Goal: Task Accomplishment & Management: Manage account settings

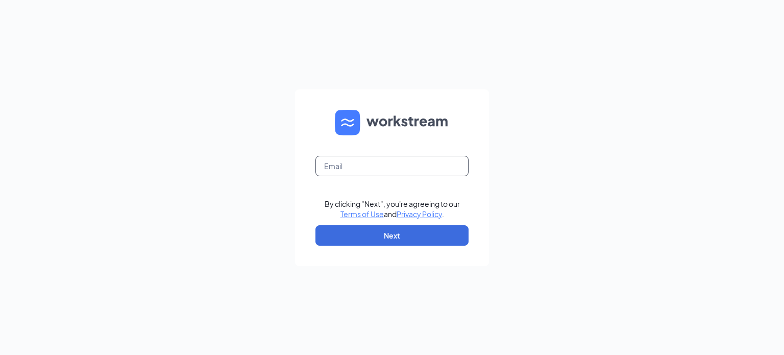
click at [351, 158] on input "text" at bounding box center [392, 166] width 153 height 20
click at [351, 160] on input "text" at bounding box center [392, 166] width 153 height 20
type input "freddys09@ramz.com"
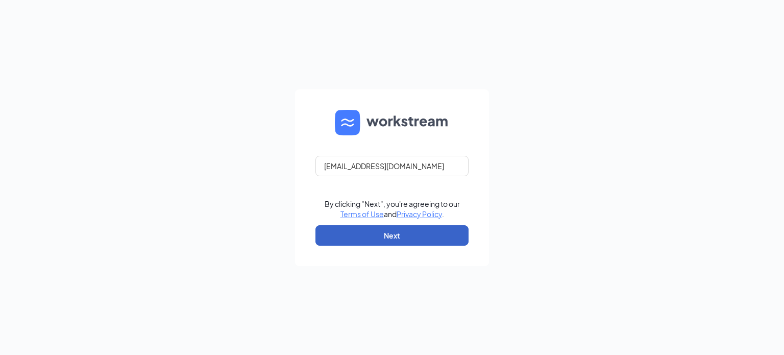
click at [382, 228] on button "Next" at bounding box center [392, 235] width 153 height 20
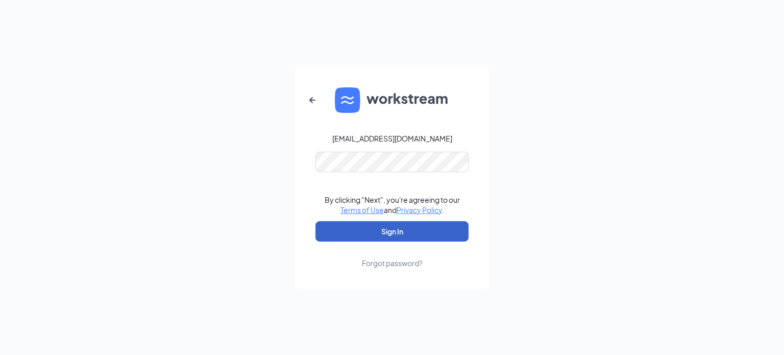
click at [395, 230] on button "Sign In" at bounding box center [392, 231] width 153 height 20
click at [416, 224] on button "Sign In" at bounding box center [392, 231] width 153 height 20
click at [411, 228] on button "Sign In" at bounding box center [392, 231] width 153 height 20
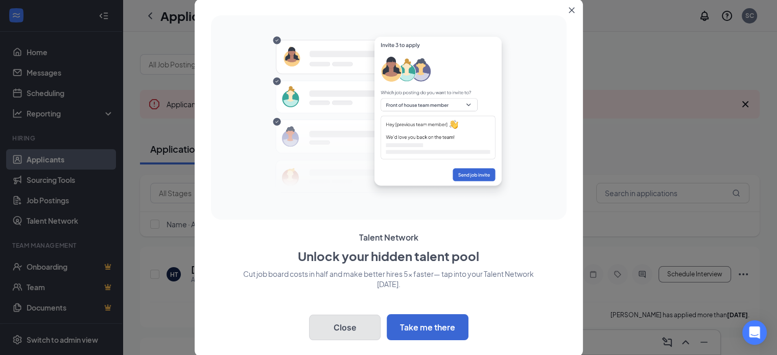
click at [350, 330] on button "Close" at bounding box center [344, 328] width 71 height 26
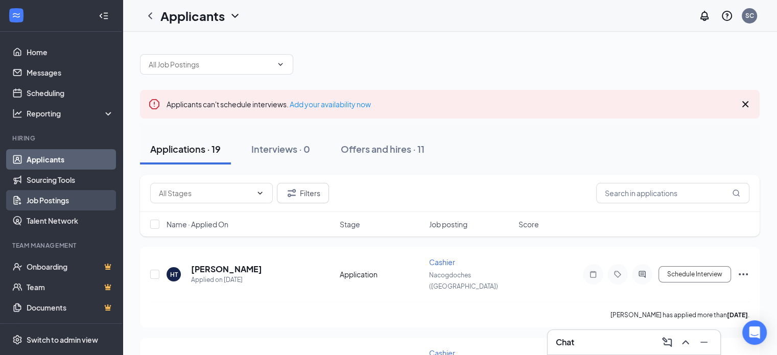
click at [65, 197] on link "Job Postings" at bounding box center [70, 200] width 87 height 20
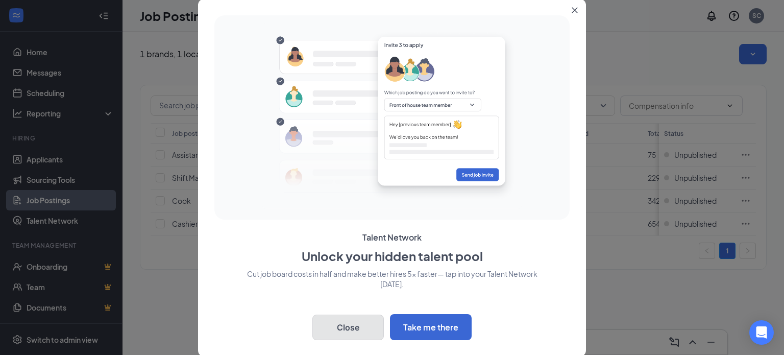
click at [346, 327] on button "Close" at bounding box center [348, 328] width 71 height 26
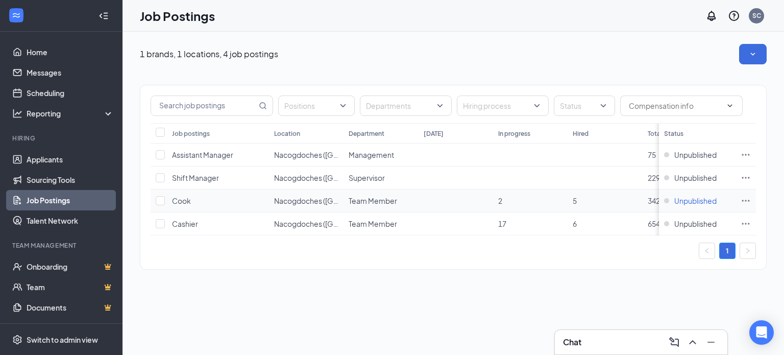
click at [698, 198] on span "Unpublished" at bounding box center [696, 201] width 42 height 10
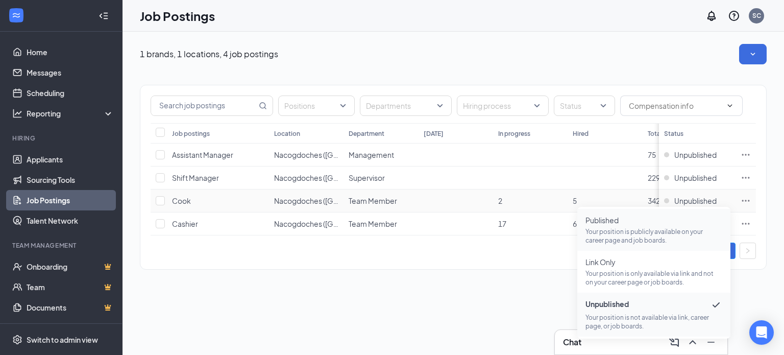
click at [631, 235] on p "Your position is publicly available on your career page and job boards." at bounding box center [654, 235] width 137 height 17
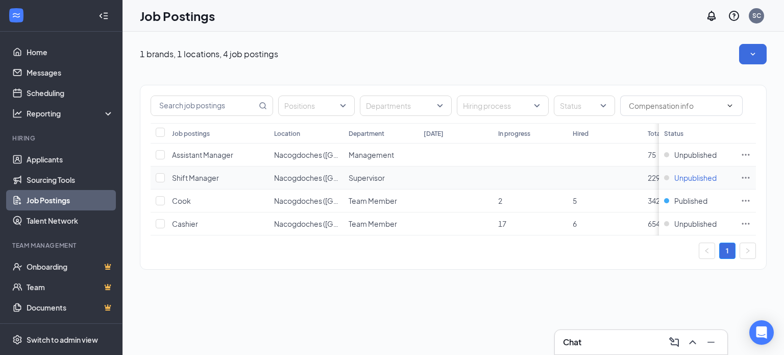
click at [688, 179] on span "Unpublished" at bounding box center [696, 178] width 42 height 10
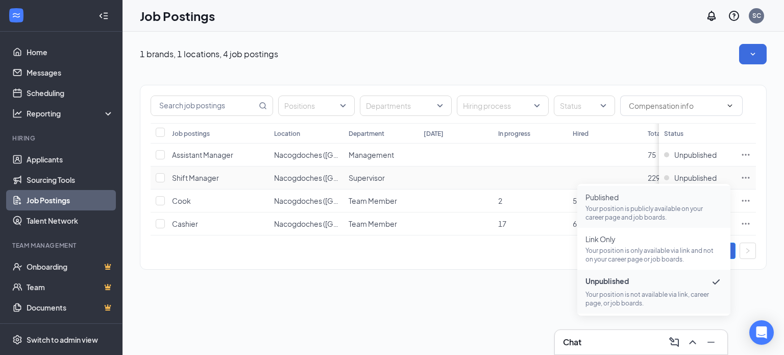
click at [644, 213] on p "Your position is publicly available on your career page and job boards." at bounding box center [654, 212] width 137 height 17
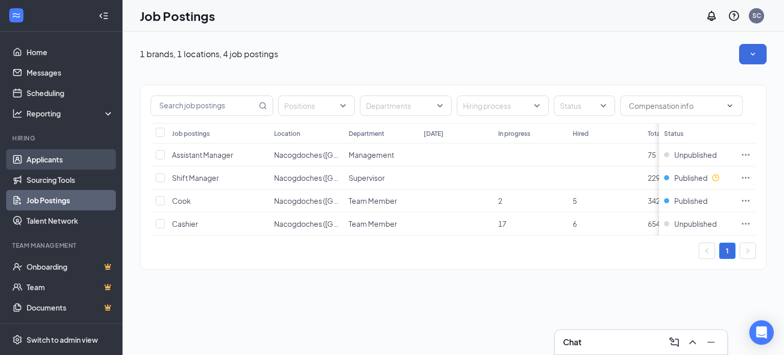
click at [44, 157] on link "Applicants" at bounding box center [70, 159] width 87 height 20
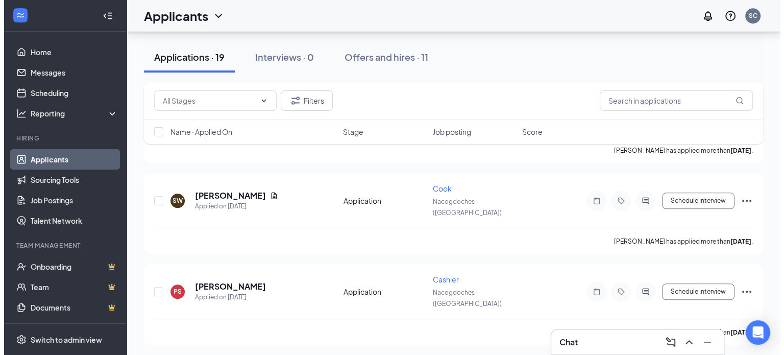
scroll to position [875, 0]
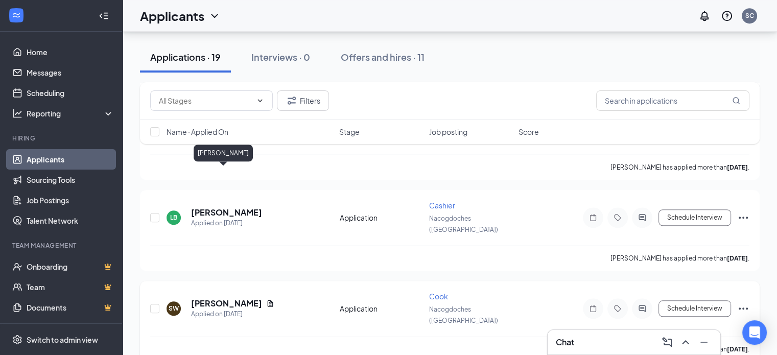
click at [217, 298] on h5 "Scott White" at bounding box center [226, 303] width 71 height 11
